Goal: Navigation & Orientation: Find specific page/section

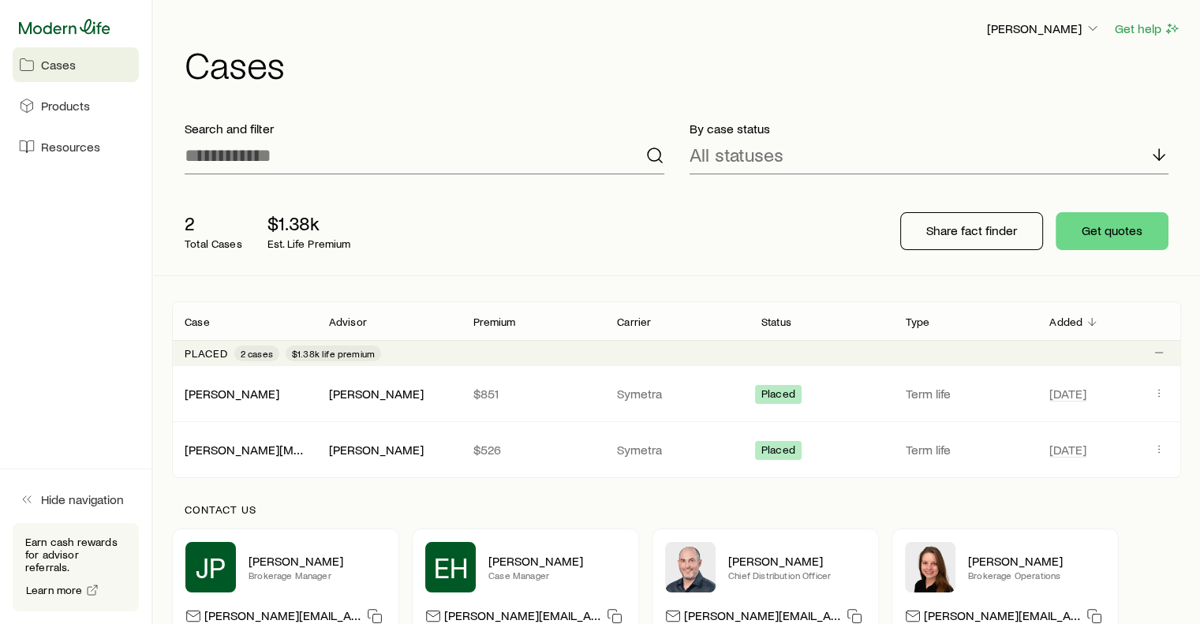
click at [58, 23] on icon at bounding box center [65, 27] width 92 height 16
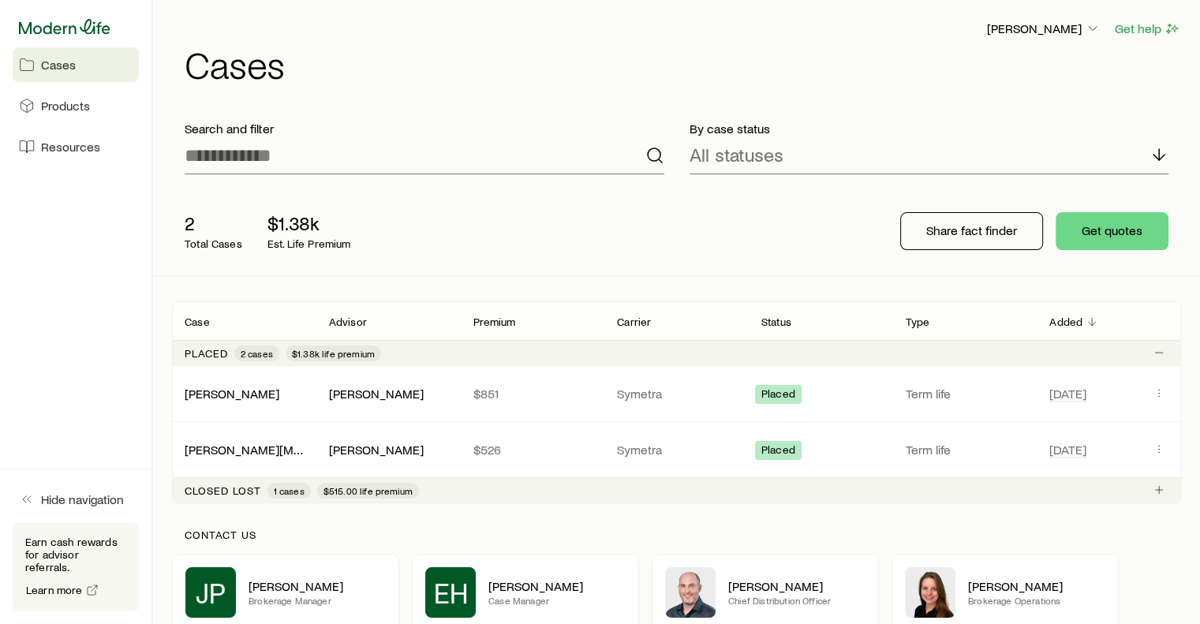
click at [54, 31] on icon at bounding box center [65, 26] width 92 height 15
click at [1026, 28] on p "[PERSON_NAME]" at bounding box center [1044, 29] width 114 height 16
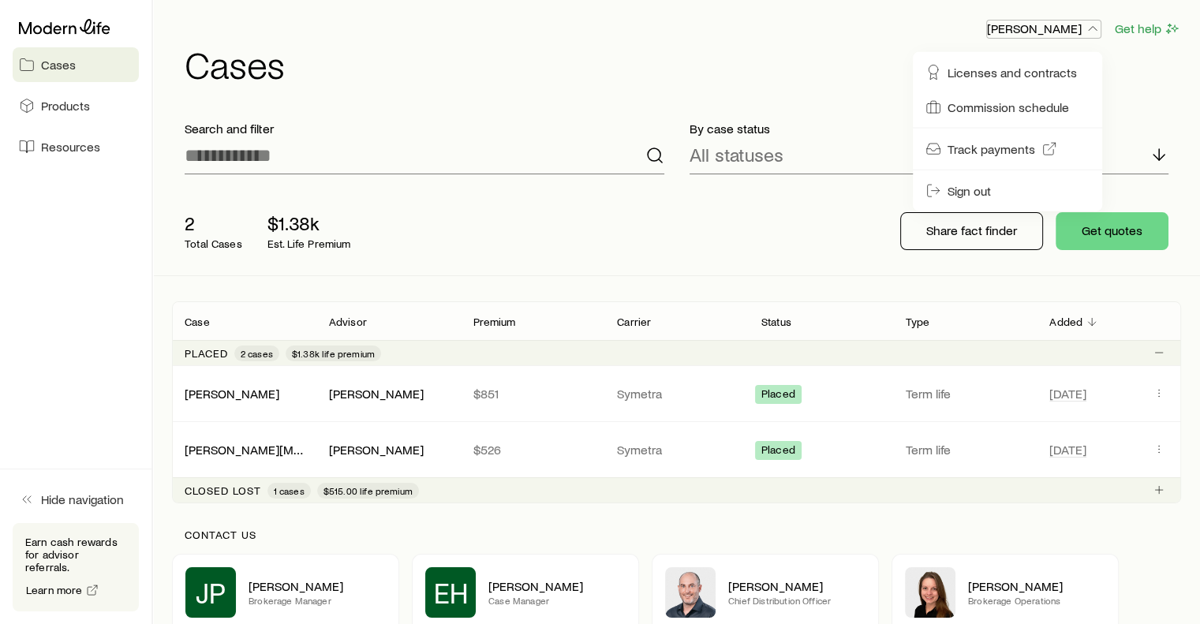
click at [1026, 28] on p "[PERSON_NAME]" at bounding box center [1044, 29] width 114 height 16
